Goal: Task Accomplishment & Management: Manage account settings

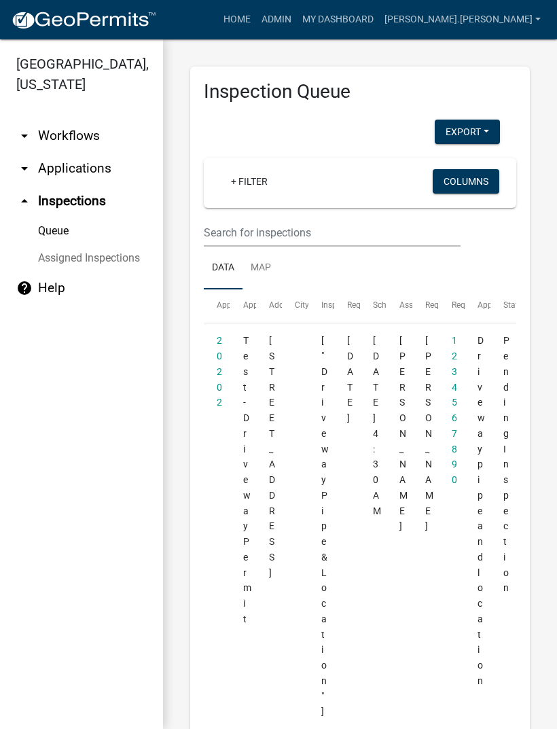
click at [29, 201] on icon "arrow_drop_up" at bounding box center [24, 201] width 16 height 16
click at [26, 171] on icon "arrow_drop_down" at bounding box center [24, 168] width 16 height 16
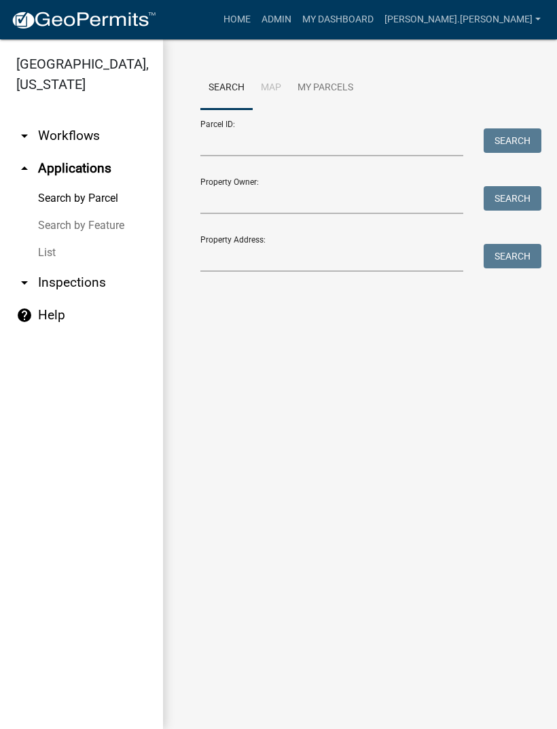
click at [24, 165] on icon "arrow_drop_up" at bounding box center [24, 168] width 16 height 16
click at [26, 173] on icon "arrow_drop_up" at bounding box center [24, 168] width 16 height 16
click at [23, 169] on icon "arrow_drop_up" at bounding box center [24, 168] width 16 height 16
click at [29, 284] on icon "arrow_drop_down" at bounding box center [24, 283] width 16 height 16
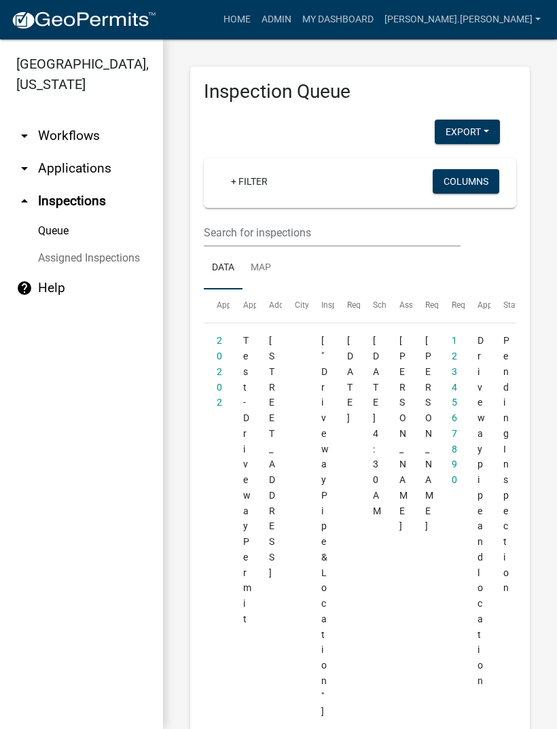
click at [33, 172] on link "arrow_drop_down Applications" at bounding box center [81, 168] width 163 height 33
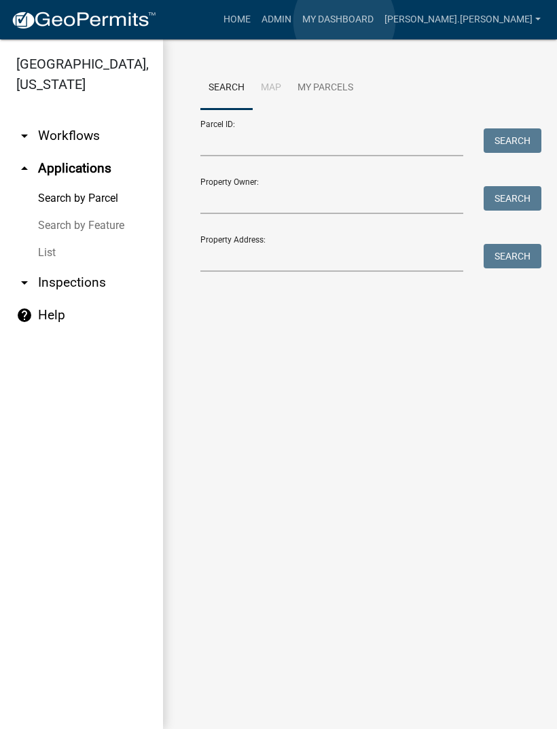
click at [297, 21] on link "Admin" at bounding box center [276, 20] width 41 height 26
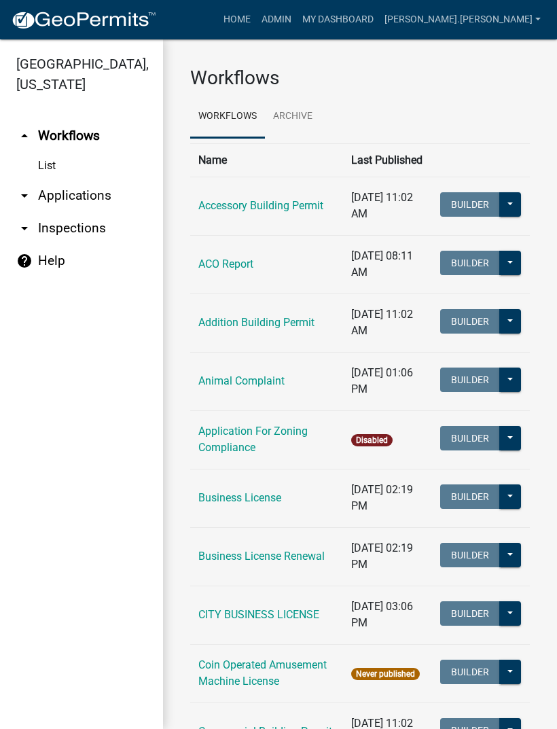
click at [26, 198] on icon "arrow_drop_down" at bounding box center [24, 196] width 16 height 16
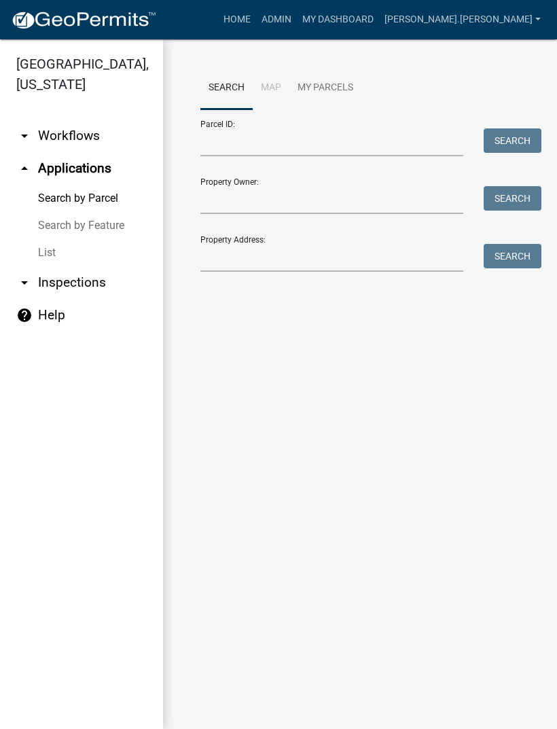
click at [47, 259] on link "List" at bounding box center [81, 252] width 163 height 27
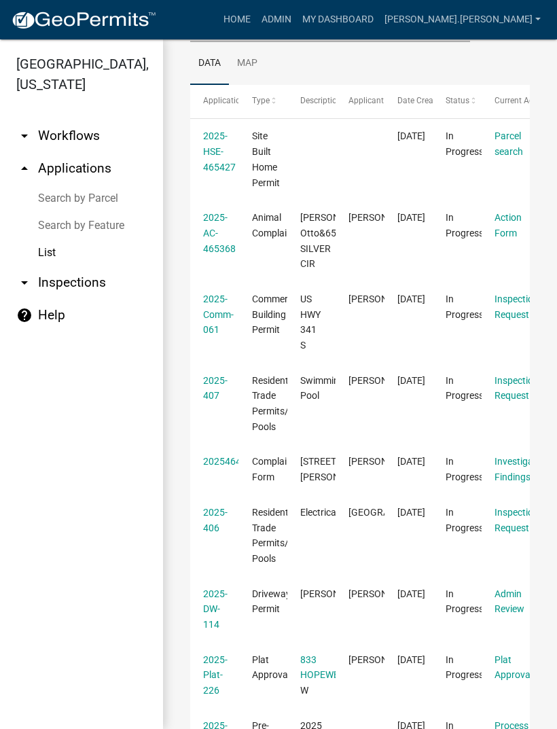
scroll to position [168, 0]
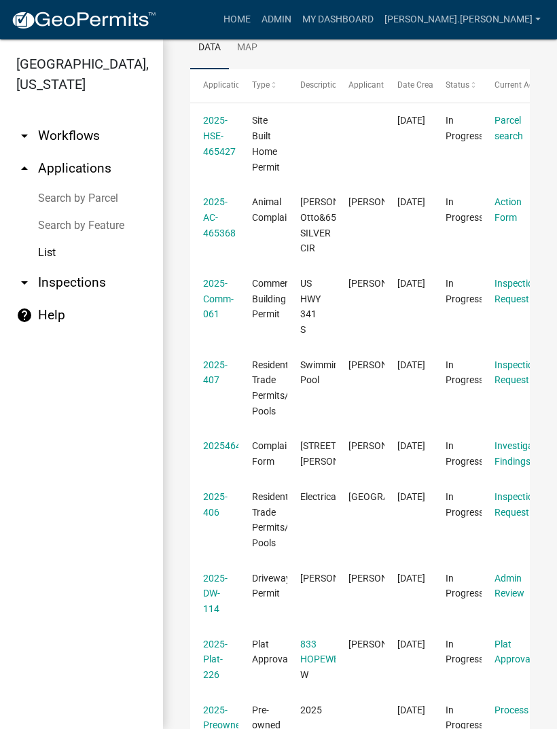
click at [80, 292] on link "arrow_drop_down Inspections" at bounding box center [81, 282] width 163 height 33
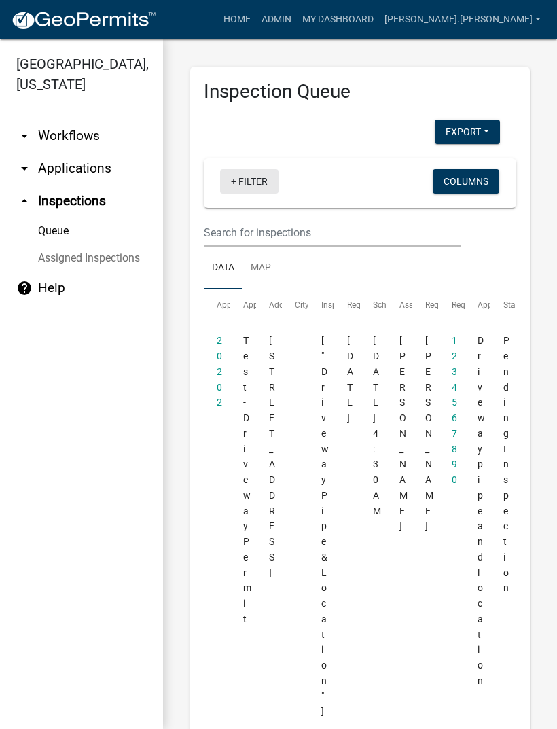
click at [241, 177] on link "+ Filter" at bounding box center [249, 181] width 58 height 24
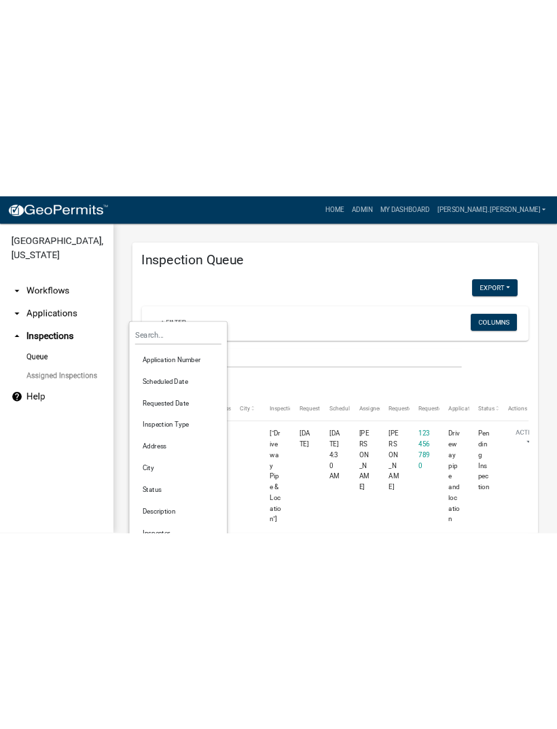
scroll to position [24, 0]
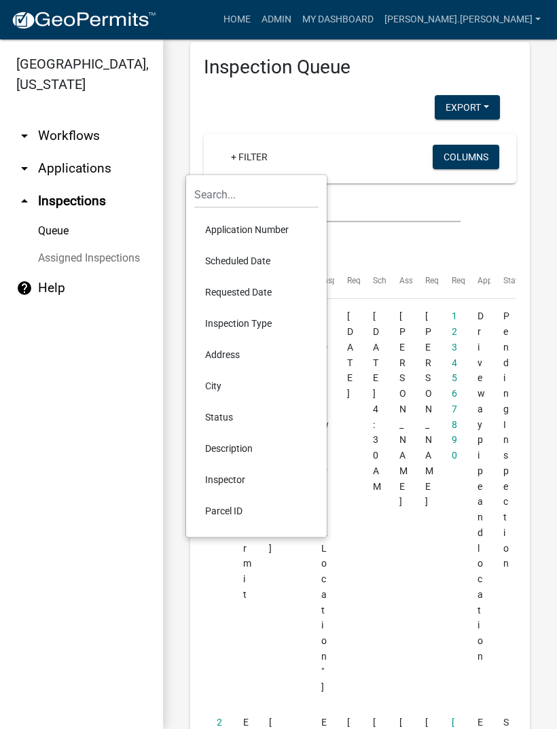
click at [247, 263] on li "Scheduled Date" at bounding box center [256, 260] width 124 height 31
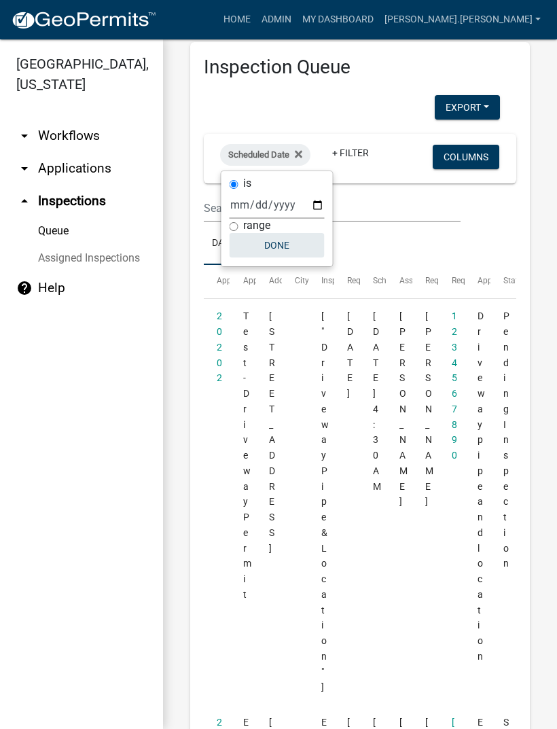
click at [269, 246] on button "Done" at bounding box center [277, 245] width 95 height 24
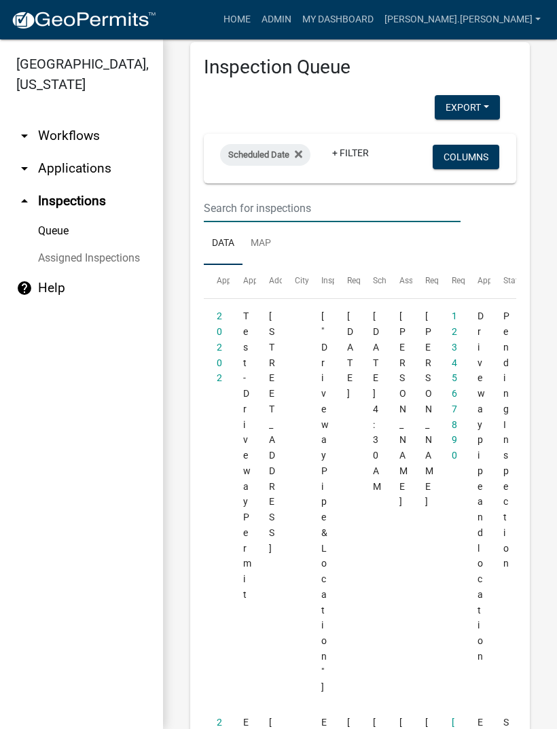
click at [291, 207] on input "text" at bounding box center [332, 208] width 257 height 28
click at [260, 149] on span "Scheduled Date" at bounding box center [258, 154] width 61 height 10
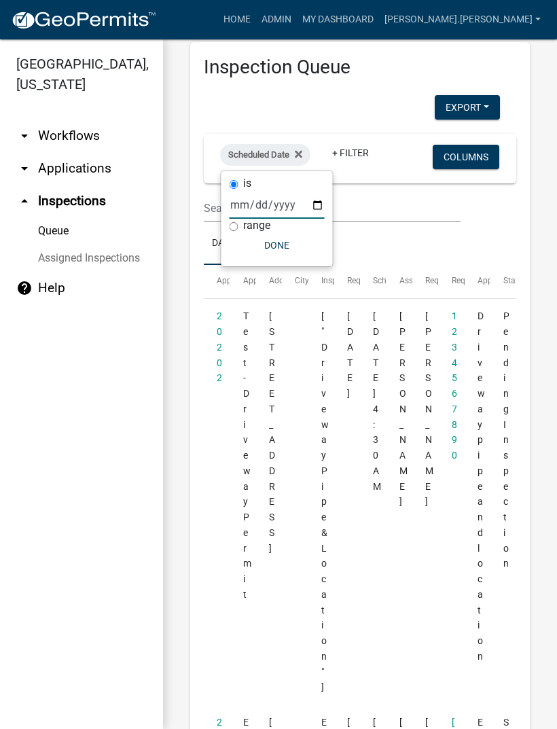
click at [253, 203] on input "date" at bounding box center [277, 205] width 95 height 28
type input "[DATE]"
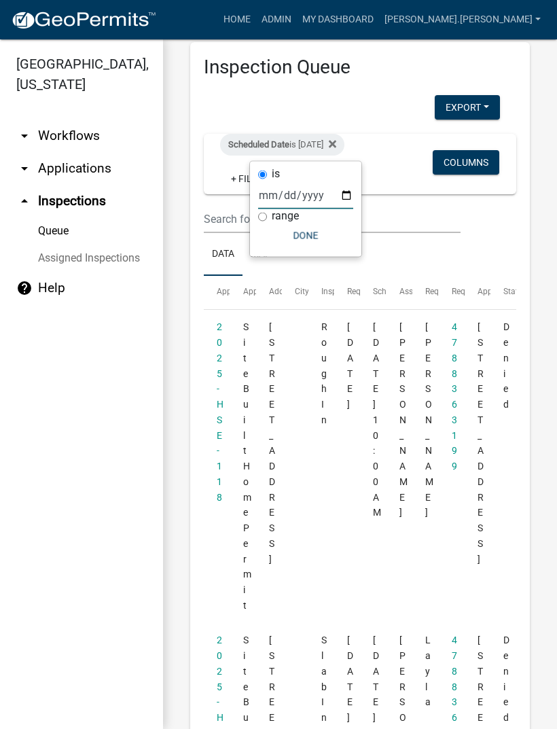
click at [304, 233] on button "Done" at bounding box center [305, 236] width 95 height 24
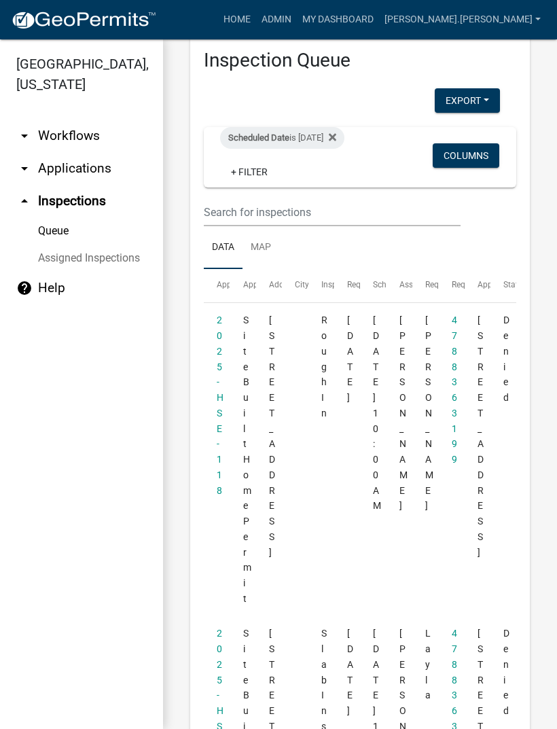
scroll to position [59, 0]
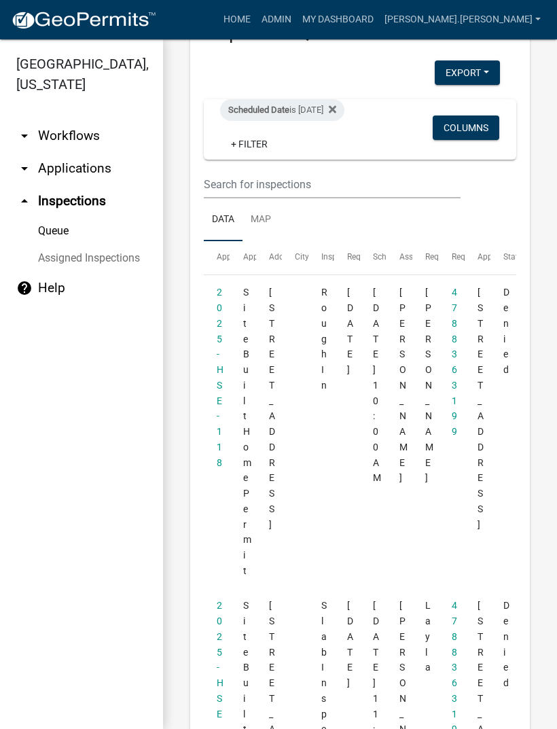
click at [222, 395] on link "2025-HSE-118" at bounding box center [220, 377] width 7 height 181
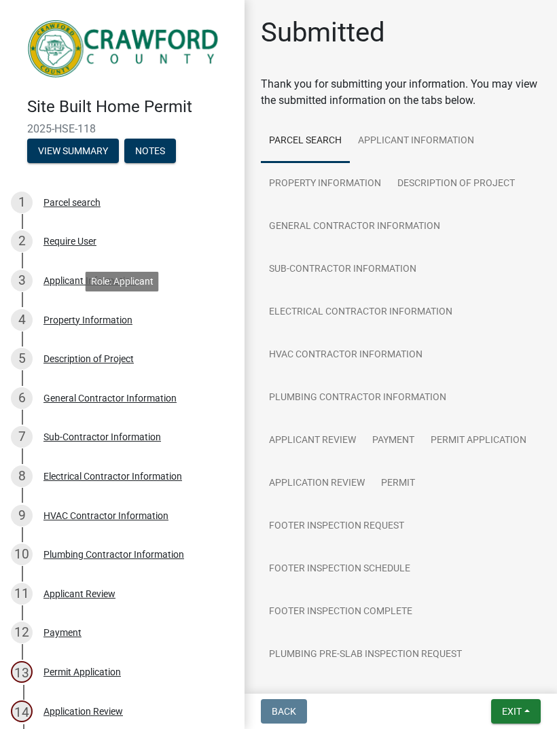
click at [88, 325] on div "4 Property Information" at bounding box center [117, 320] width 212 height 22
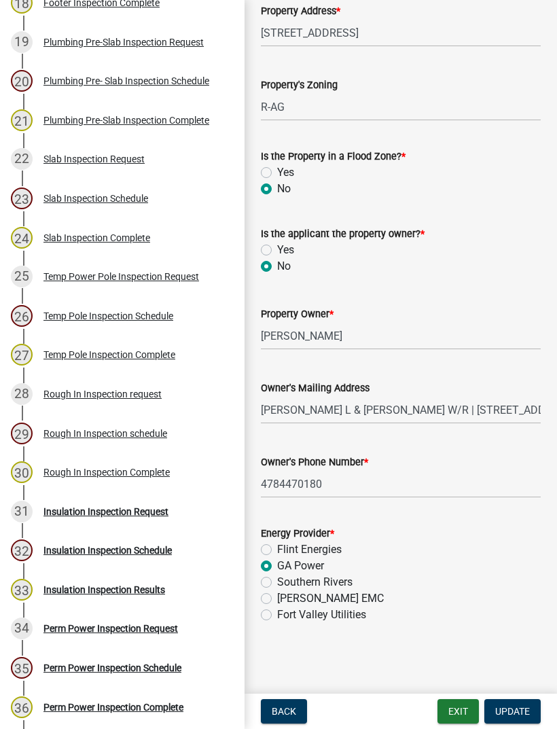
scroll to position [862, 0]
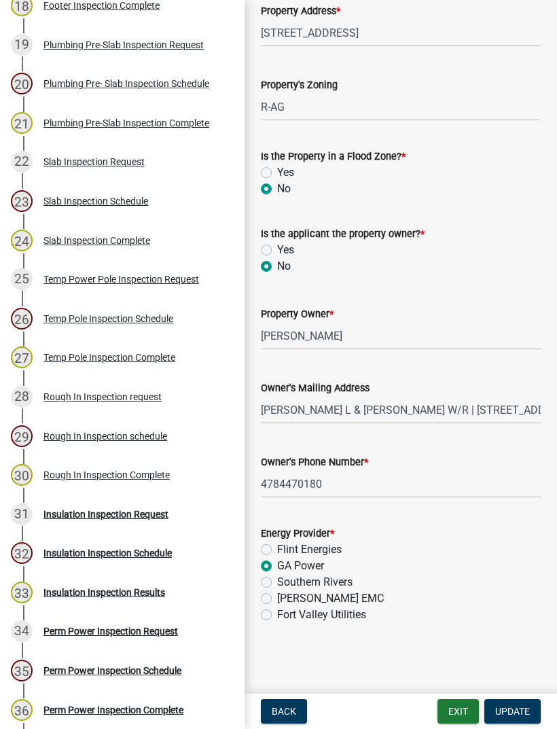
click at [141, 472] on div "Rough In Inspection Complete" at bounding box center [106, 475] width 126 height 10
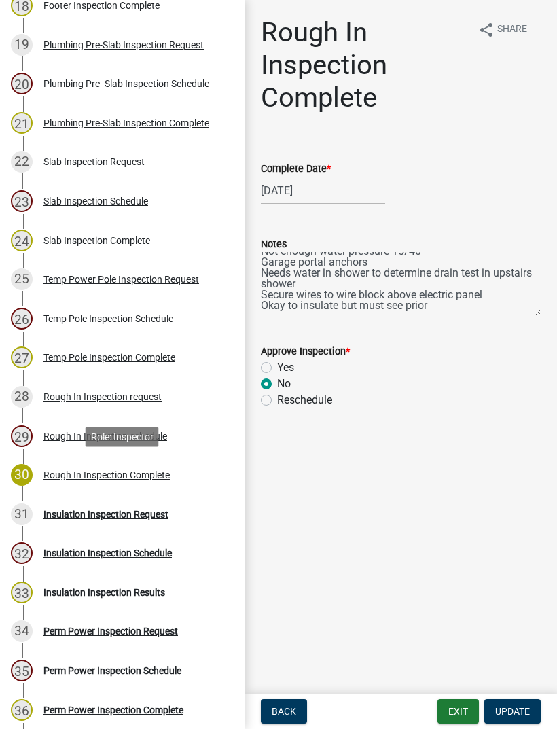
scroll to position [11, 0]
click at [501, 383] on div "No" at bounding box center [401, 384] width 280 height 16
click at [456, 361] on div "Yes" at bounding box center [401, 367] width 280 height 16
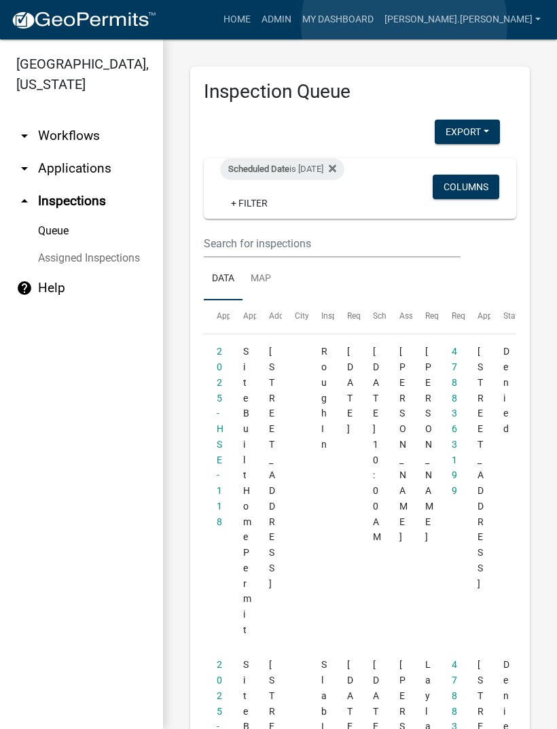
click at [379, 24] on link "My Dashboard" at bounding box center [338, 20] width 82 height 26
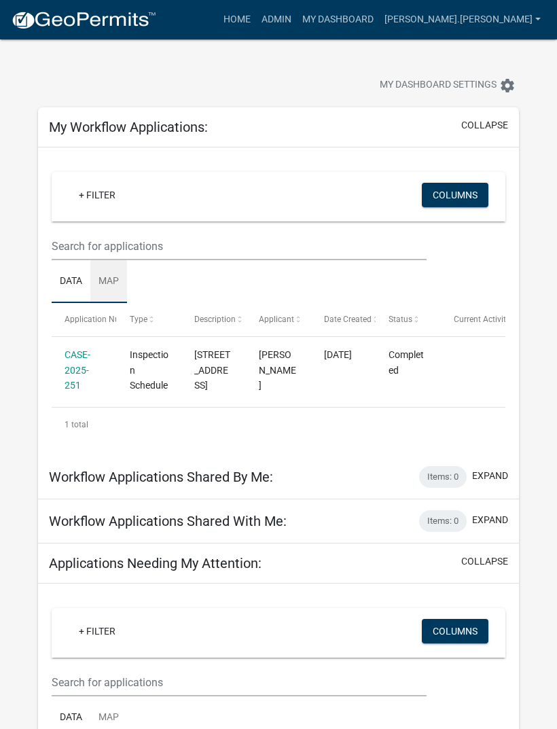
click at [105, 287] on link "Map" at bounding box center [108, 281] width 37 height 43
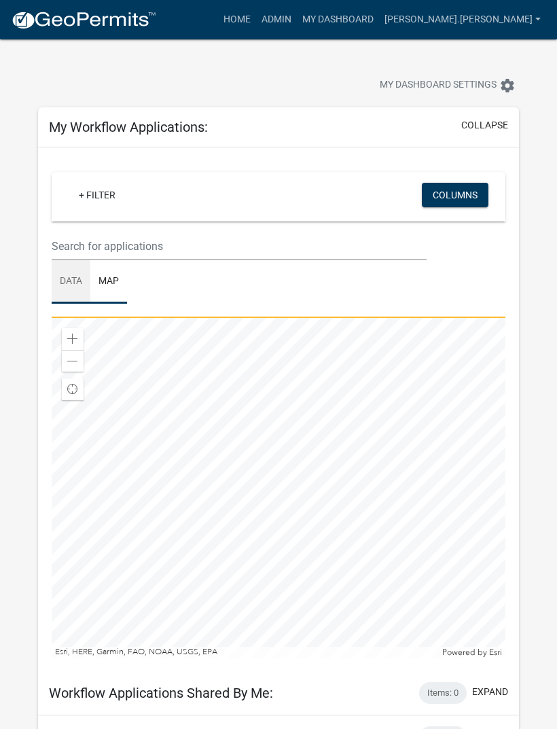
click at [66, 281] on link "Data" at bounding box center [71, 281] width 39 height 43
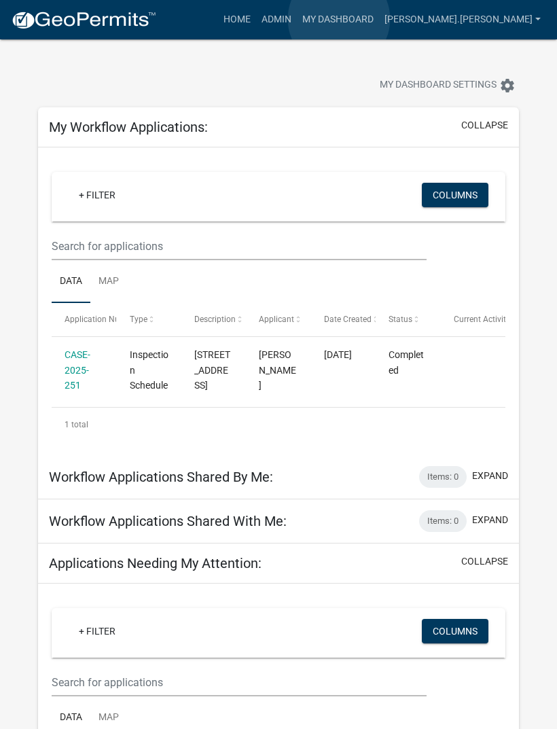
click at [297, 20] on link "Admin" at bounding box center [276, 20] width 41 height 26
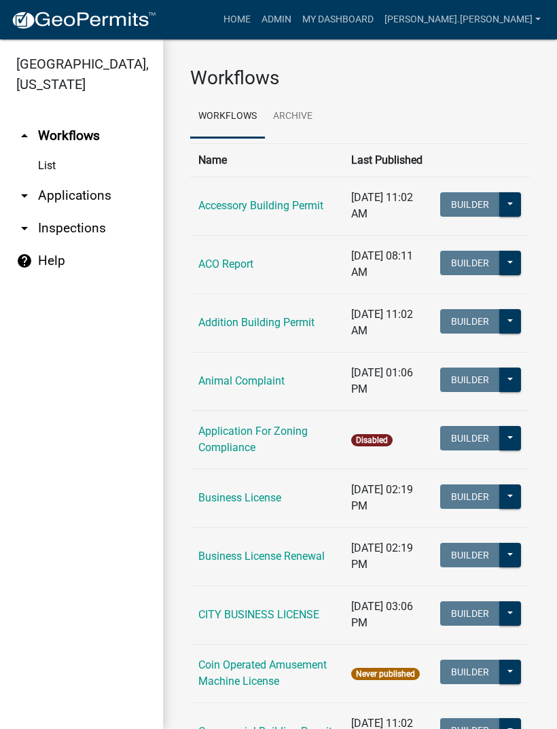
click at [55, 232] on link "arrow_drop_down Inspections" at bounding box center [81, 228] width 163 height 33
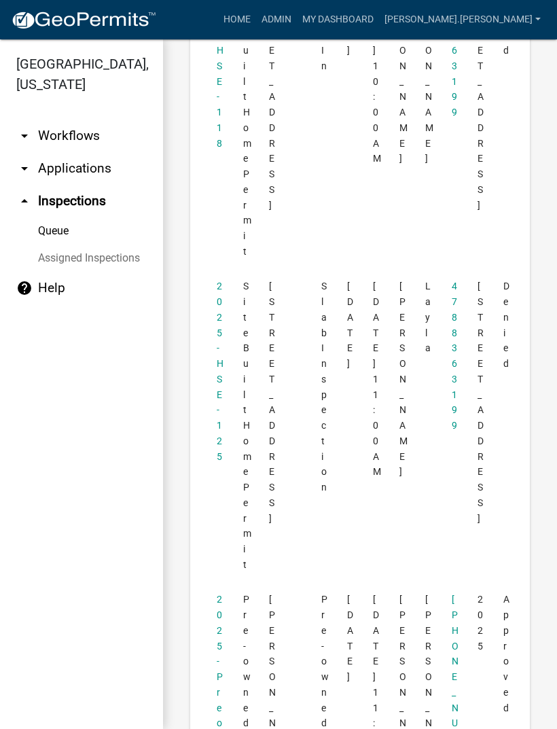
scroll to position [349, 0]
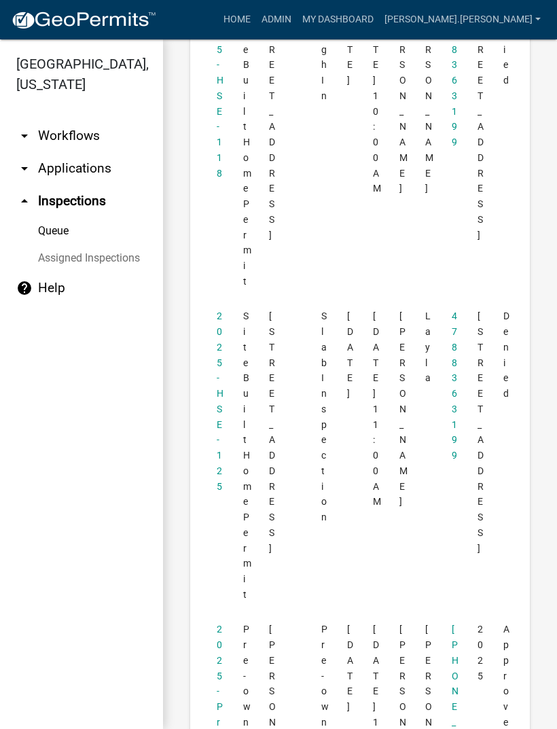
click at [291, 522] on datatable-body-cell at bounding box center [295, 455] width 26 height 313
click at [439, 493] on datatable-body-cell "4788363199" at bounding box center [451, 455] width 26 height 313
click at [217, 400] on link "2025-HSE-125" at bounding box center [220, 401] width 7 height 181
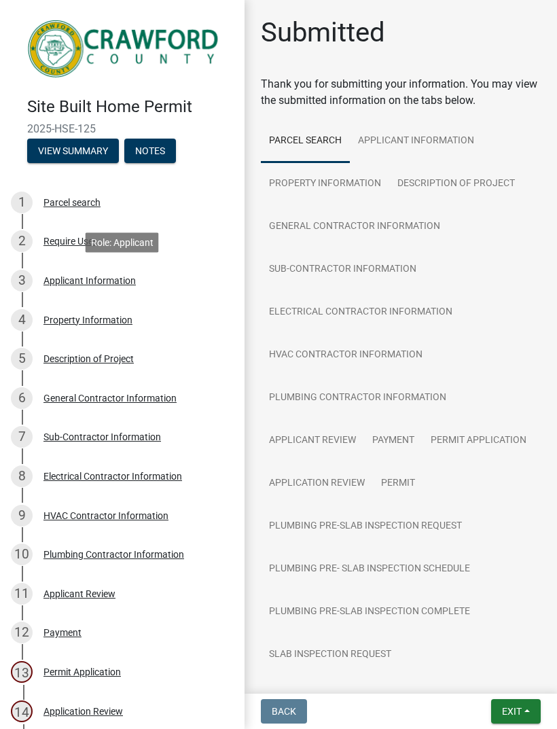
click at [88, 279] on div "Applicant Information" at bounding box center [89, 281] width 92 height 10
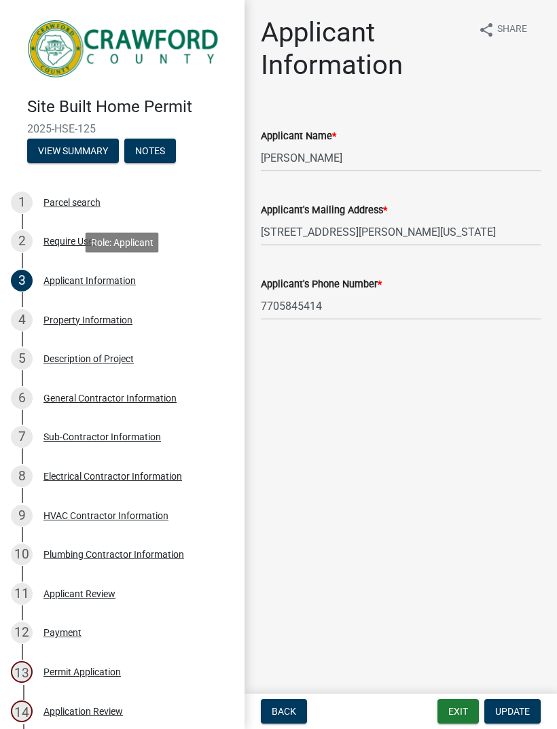
click at [52, 271] on div "3 Applicant Information" at bounding box center [117, 281] width 212 height 22
click at [48, 330] on link "4 Property Information" at bounding box center [122, 319] width 245 height 39
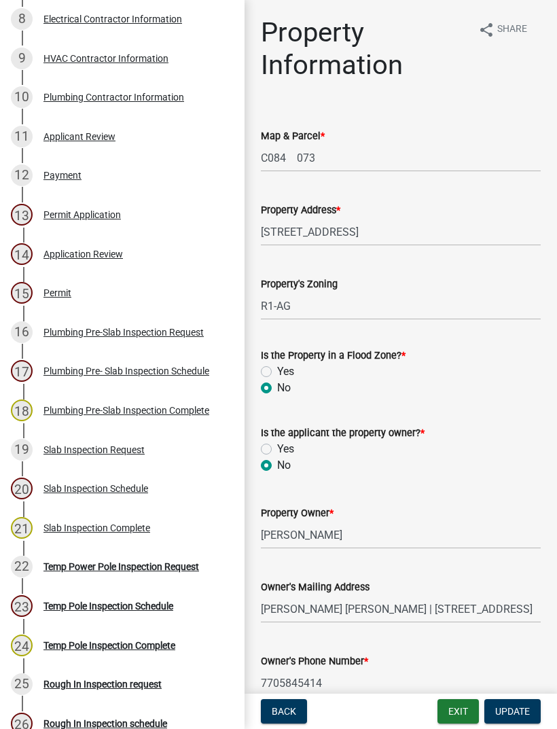
scroll to position [461, 0]
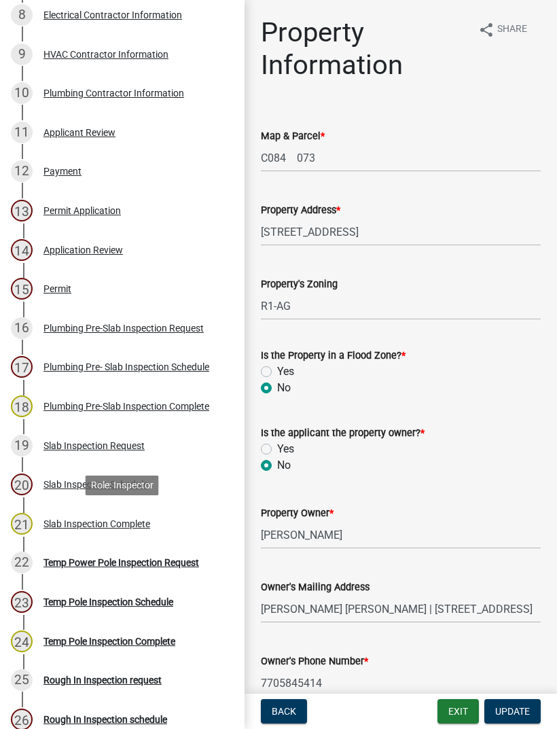
click at [38, 505] on link "21 Slab Inspection Complete" at bounding box center [122, 523] width 245 height 39
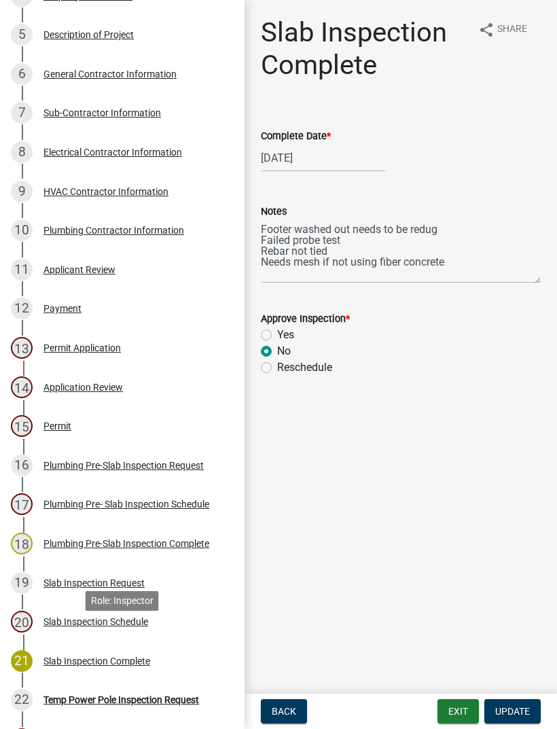
scroll to position [323, 0]
click at [287, 701] on button "Back" at bounding box center [284, 711] width 46 height 24
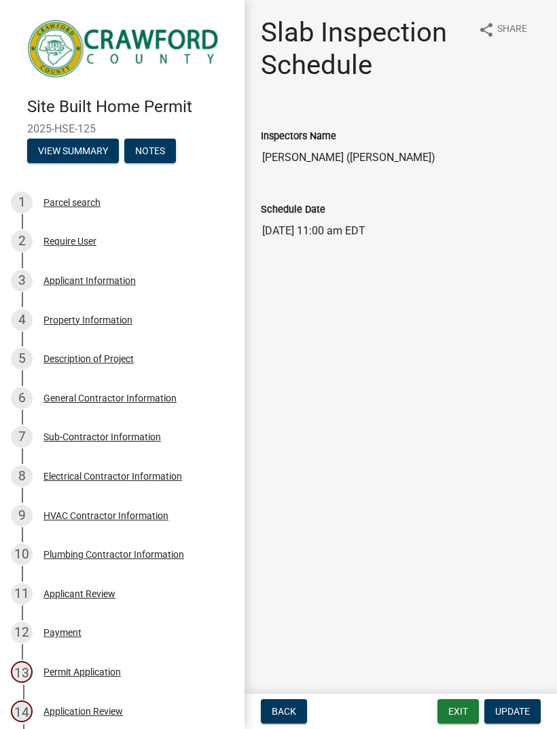
scroll to position [0, 0]
